Goal: Task Accomplishment & Management: Use online tool/utility

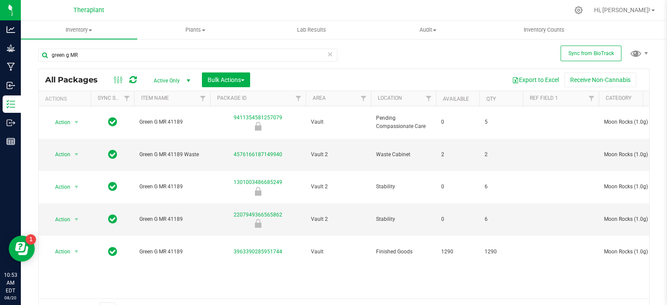
click at [99, 57] on input "green g MR" at bounding box center [187, 55] width 299 height 13
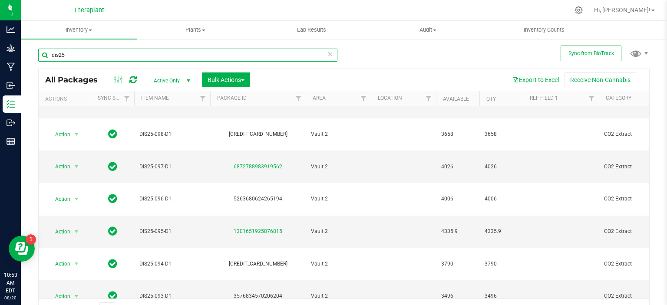
scroll to position [217, 0]
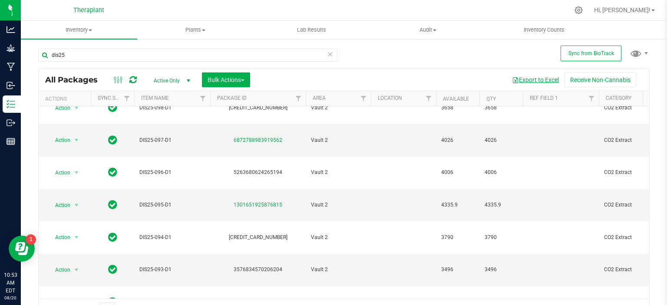
click at [519, 78] on button "Export to Excel" at bounding box center [536, 80] width 58 height 15
click at [90, 59] on input "dis25" at bounding box center [187, 55] width 299 height 13
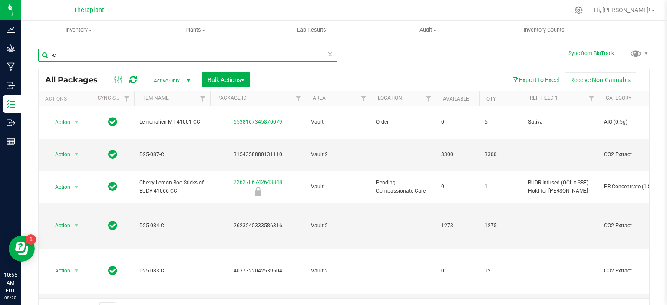
type input "-c"
